Goal: Task Accomplishment & Management: Complete application form

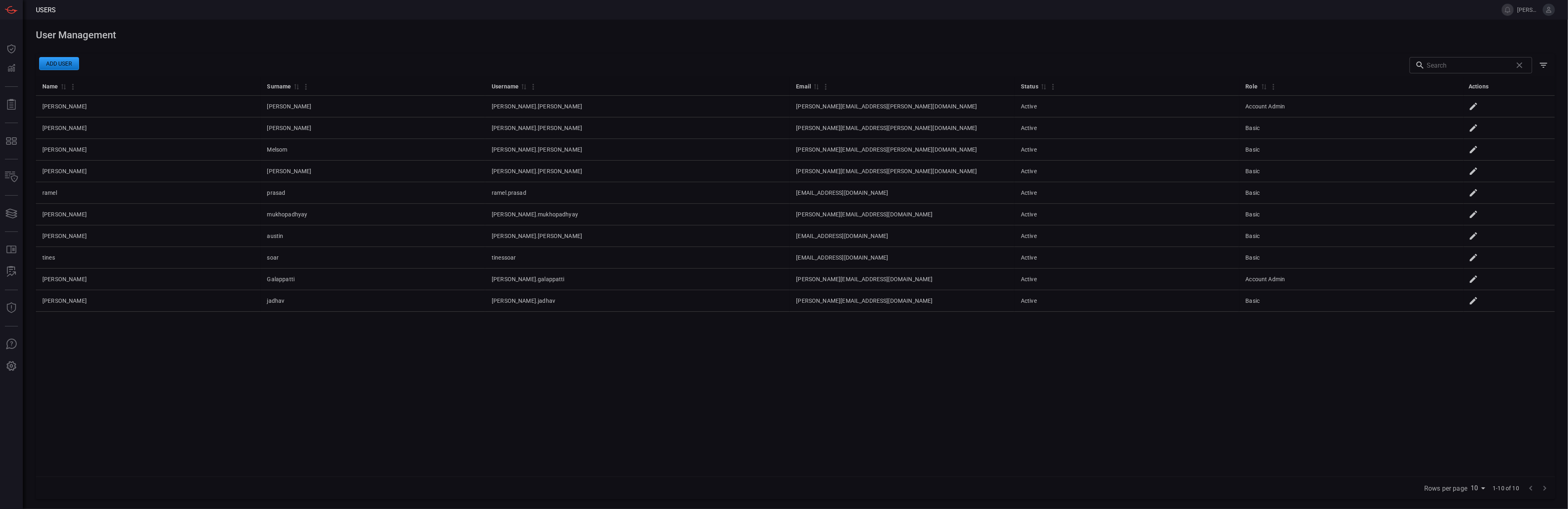
click at [71, 66] on button "Add user" at bounding box center [59, 63] width 40 height 13
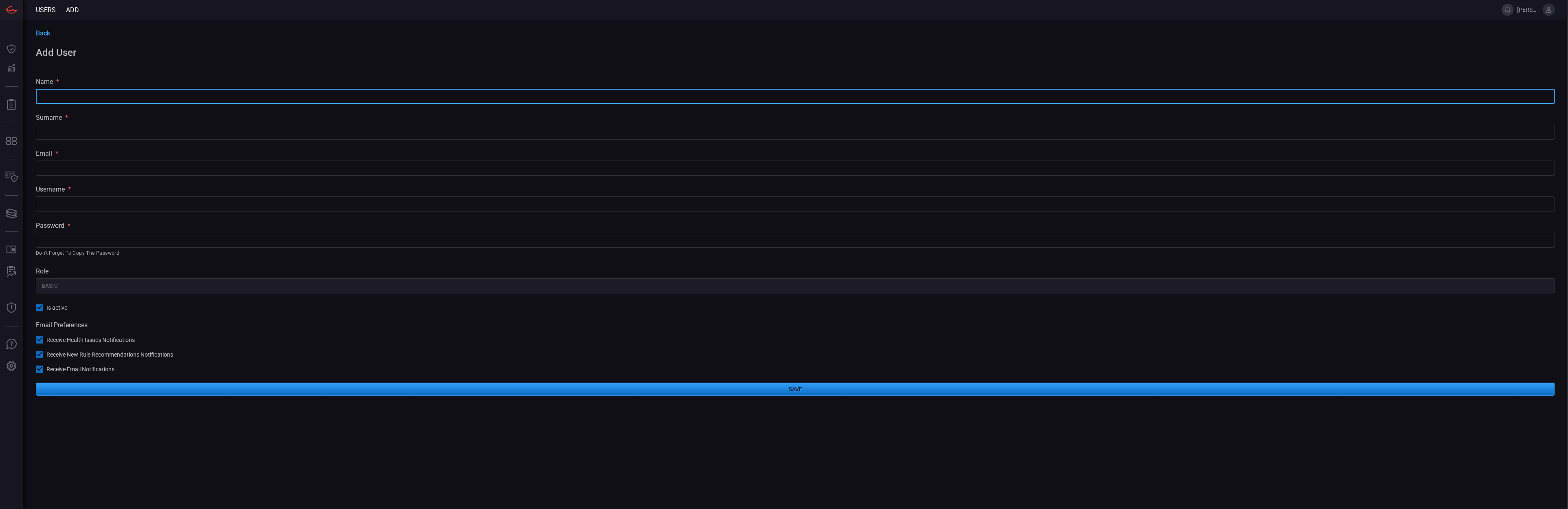
click at [52, 94] on input "text" at bounding box center [796, 96] width 1519 height 15
type input "Dom"
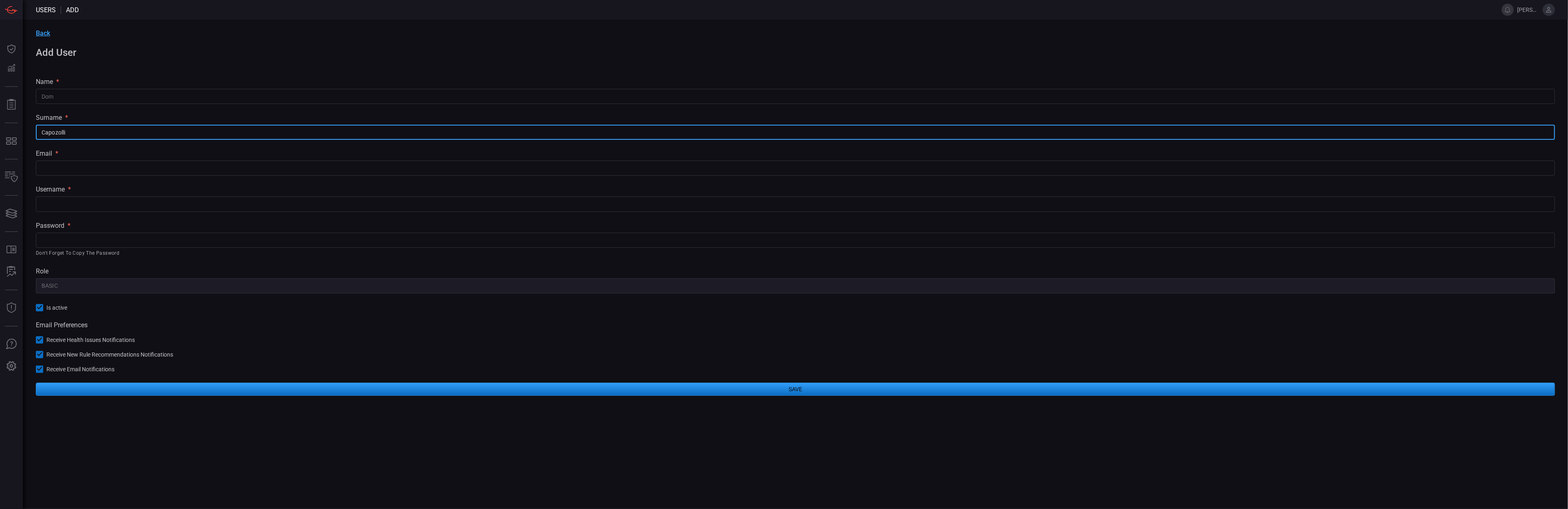
click at [56, 130] on input "Capozolli" at bounding box center [796, 132] width 1519 height 15
paste input "zo"
type input "[PERSON_NAME]"
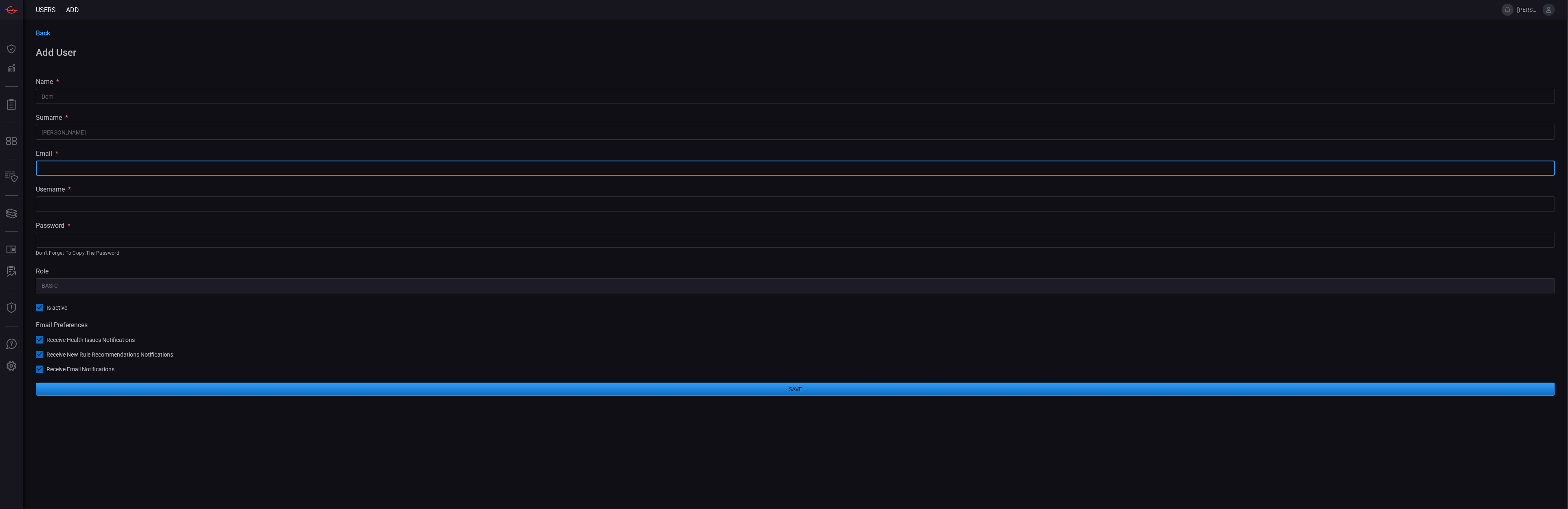
click at [57, 163] on input "text" at bounding box center [796, 168] width 1519 height 15
paste input "[PERSON_NAME]"
paste input "[PERSON_NAME][EMAIL_ADDRESS][PERSON_NAME][DOMAIN_NAME]"
type input "[PERSON_NAME][EMAIL_ADDRESS][PERSON_NAME][DOMAIN_NAME]"
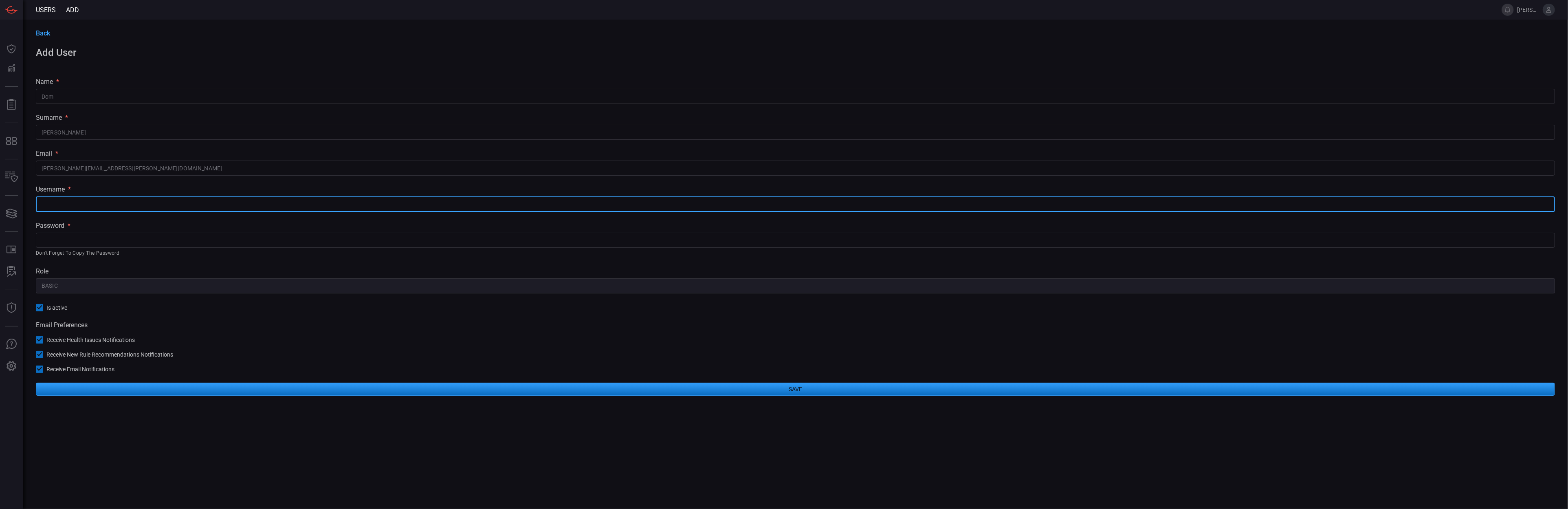
click at [71, 201] on input "text" at bounding box center [796, 204] width 1519 height 15
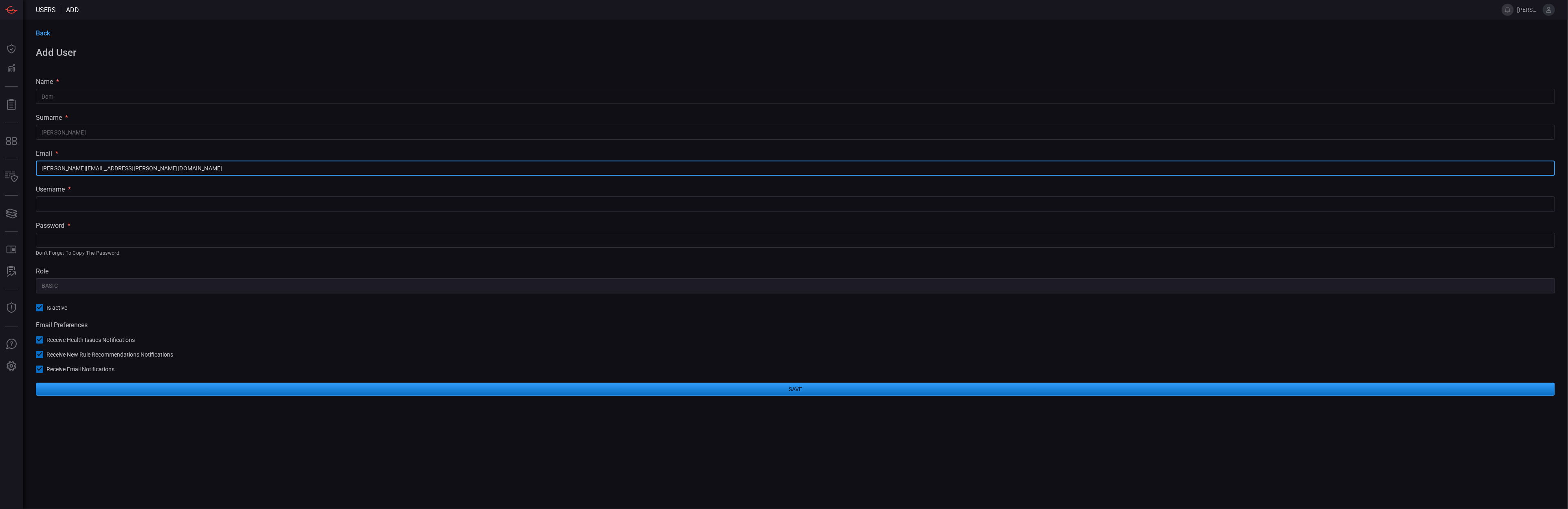
drag, startPoint x: 88, startPoint y: 169, endPoint x: 35, endPoint y: 166, distance: 53.1
click at [35, 166] on div "Back Add User name * [PERSON_NAME] ​ surname * [PERSON_NAME] ​ email * [PERSON_…" at bounding box center [795, 212] width 1545 height 386
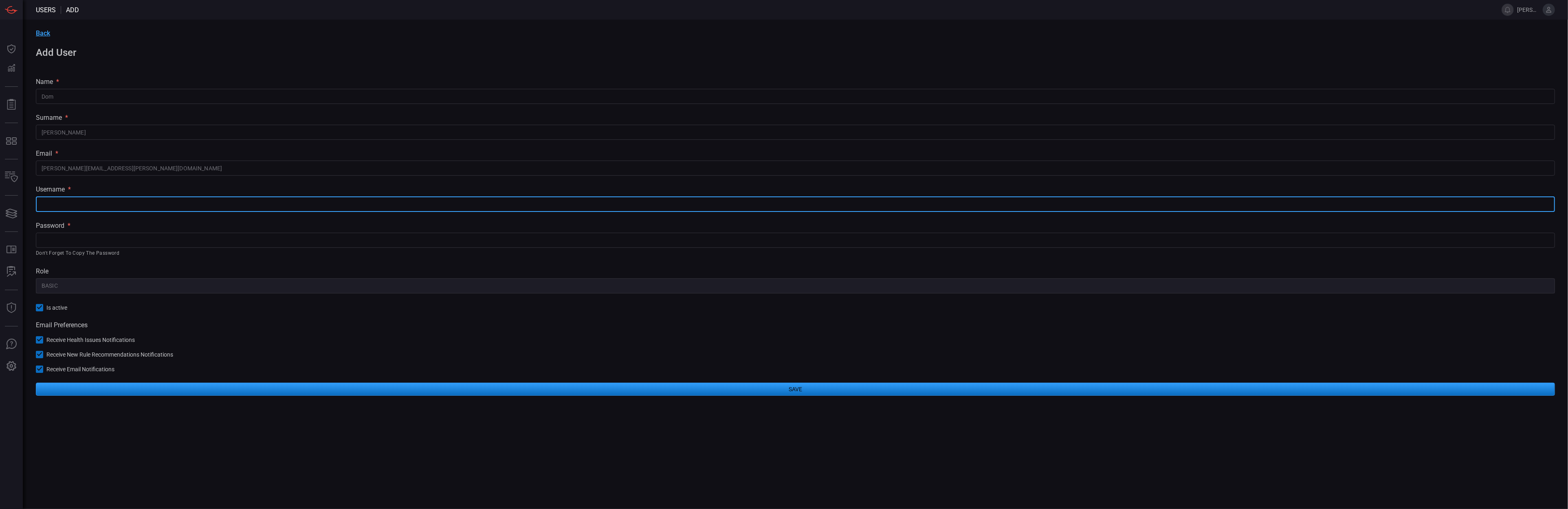
click at [49, 201] on input "text" at bounding box center [796, 204] width 1519 height 15
paste input "[PERSON_NAME].[PERSON_NAME]"
click at [54, 204] on input "[PERSON_NAME].[PERSON_NAME]" at bounding box center [796, 204] width 1519 height 15
click at [81, 202] on input "[PERSON_NAME].[PERSON_NAME]" at bounding box center [796, 204] width 1519 height 15
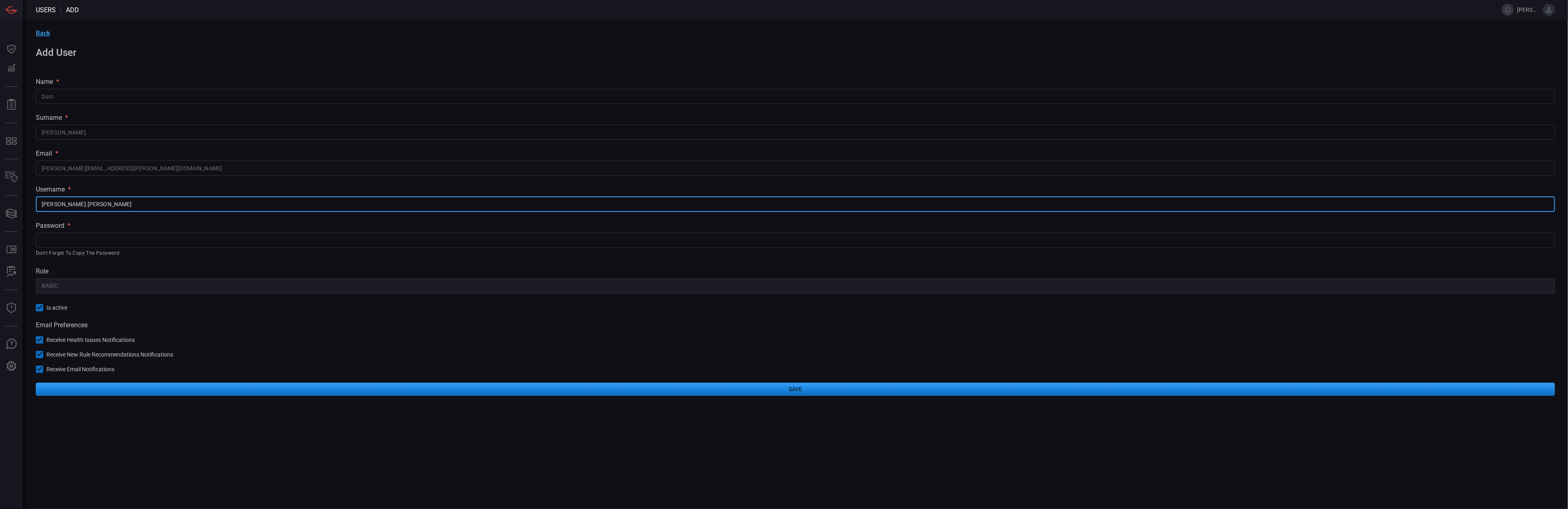
click at [51, 202] on input "[PERSON_NAME].[PERSON_NAME]" at bounding box center [796, 204] width 1519 height 15
type input "[PERSON_NAME].[PERSON_NAME]"
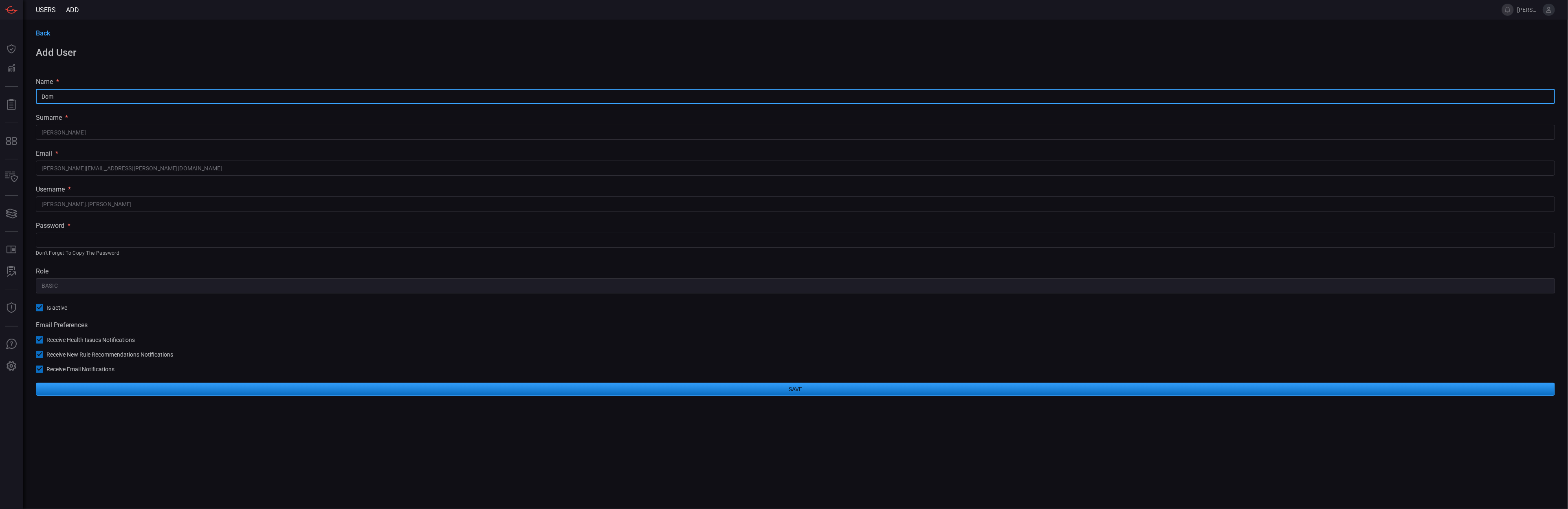
click at [53, 100] on input "Dom" at bounding box center [796, 96] width 1519 height 15
paste input "[PERSON_NAME]"
click at [44, 99] on input "[PERSON_NAME]" at bounding box center [796, 96] width 1519 height 15
type input "[PERSON_NAME]"
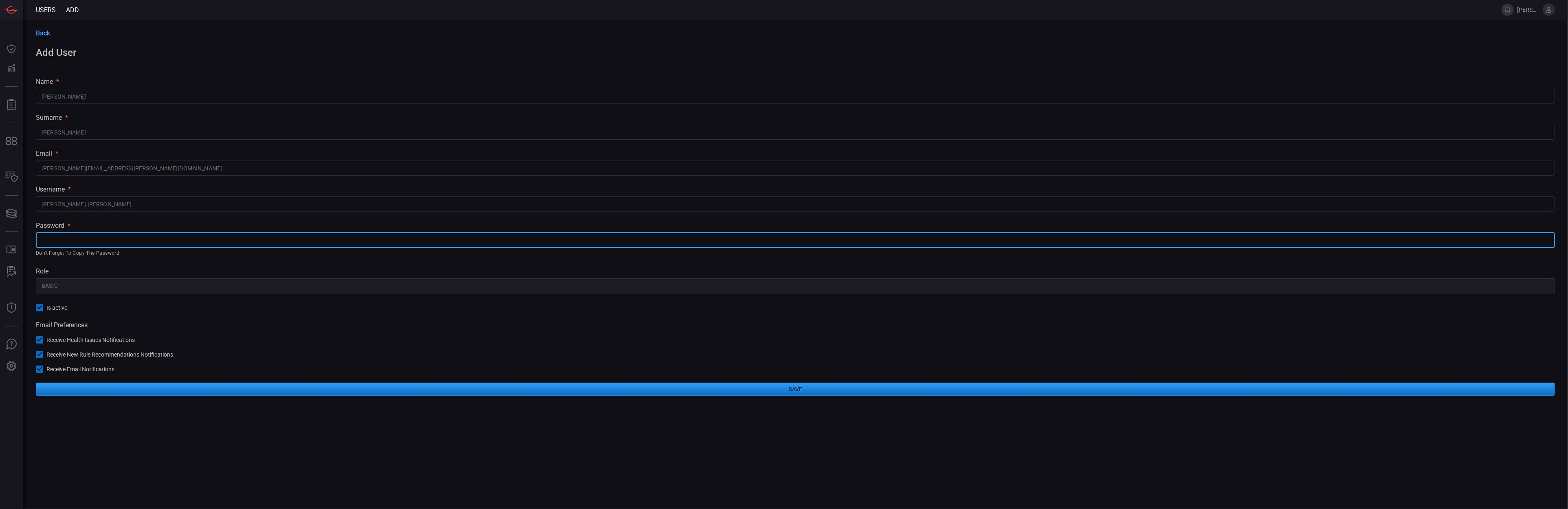
click at [116, 240] on input "text" at bounding box center [796, 240] width 1519 height 15
paste input "994CE4CE-D269-4923-AEF4-3ADA6E63F03E"
click at [59, 241] on input "994CE4CE-D269-4923-AEF4-3ADA6E63F03E" at bounding box center [796, 240] width 1519 height 15
type input "994Ce4CA-D269-4923-GEFH4!3ADA6E63F03E"
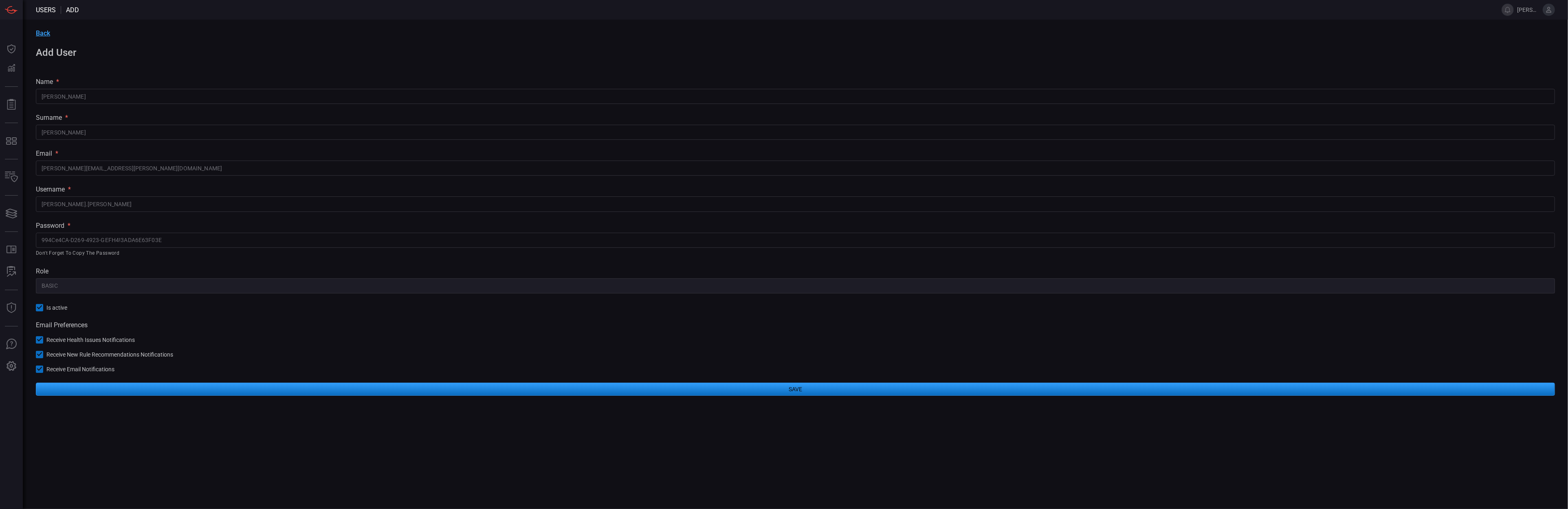
click at [192, 273] on div "role" at bounding box center [796, 271] width 1519 height 8
click at [169, 238] on input "994Ce4CA-D269-4923-GEFH4!3ADA6E63F03E" at bounding box center [796, 240] width 1519 height 15
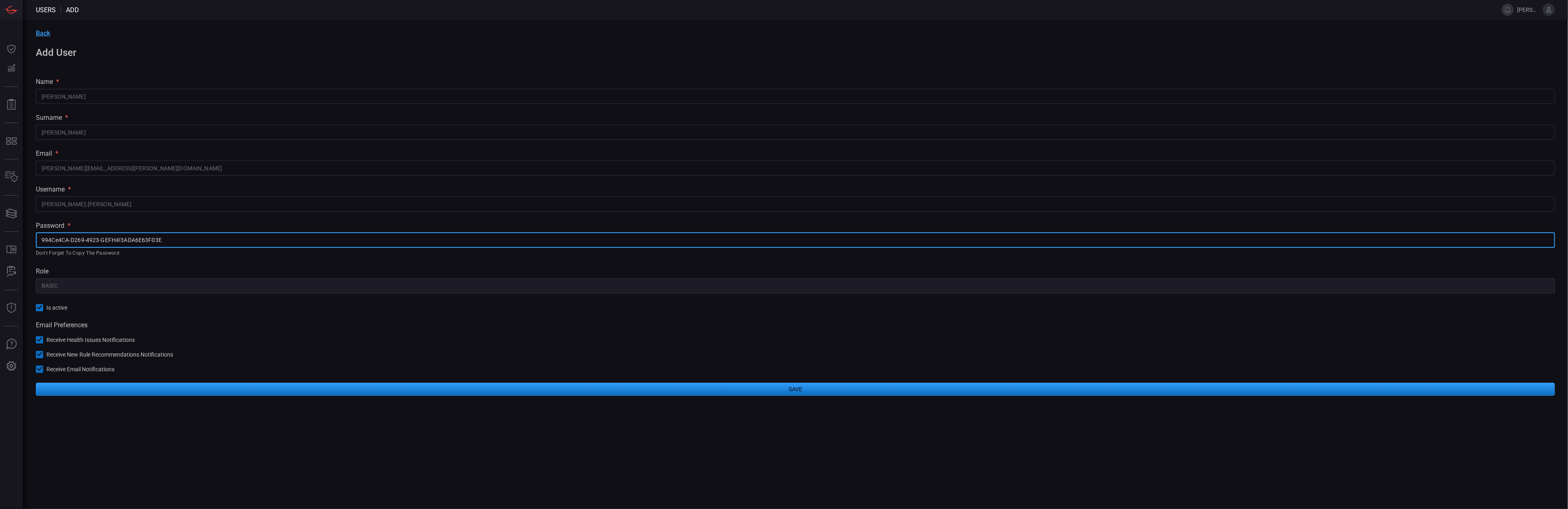
click at [827, 393] on button "Save" at bounding box center [796, 388] width 1519 height 13
